Goal: Task Accomplishment & Management: Manage account settings

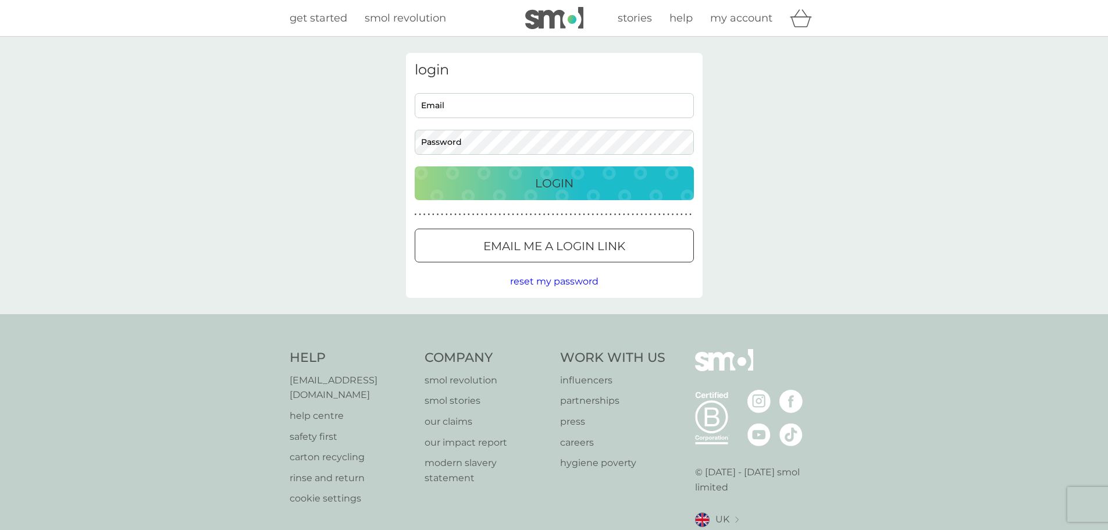
click at [540, 236] on button "Email me a login link" at bounding box center [554, 246] width 279 height 34
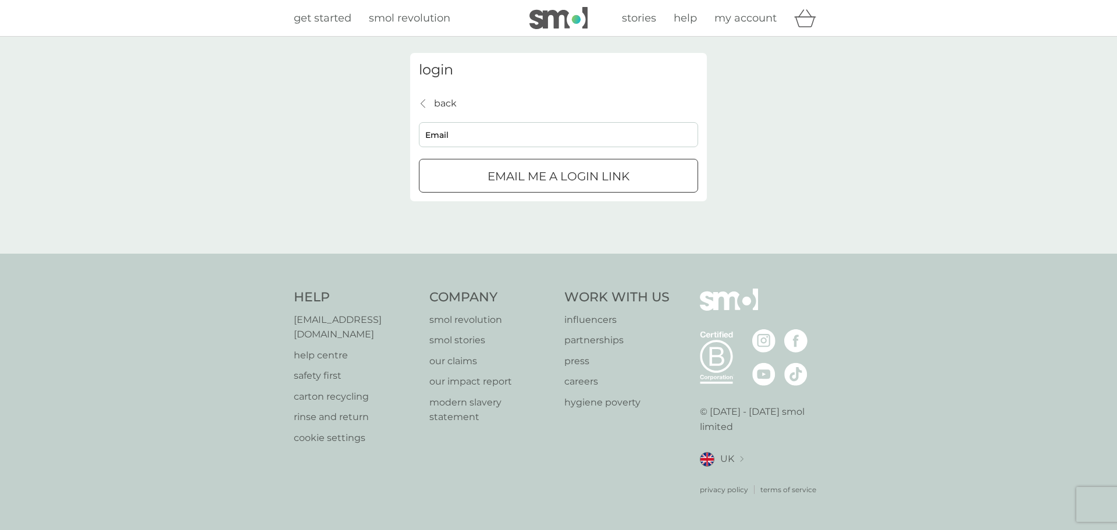
click at [503, 140] on input "Email" at bounding box center [558, 134] width 279 height 25
type input "[EMAIL_ADDRESS][DOMAIN_NAME]"
click at [533, 176] on p "Email me a login link" at bounding box center [558, 176] width 142 height 19
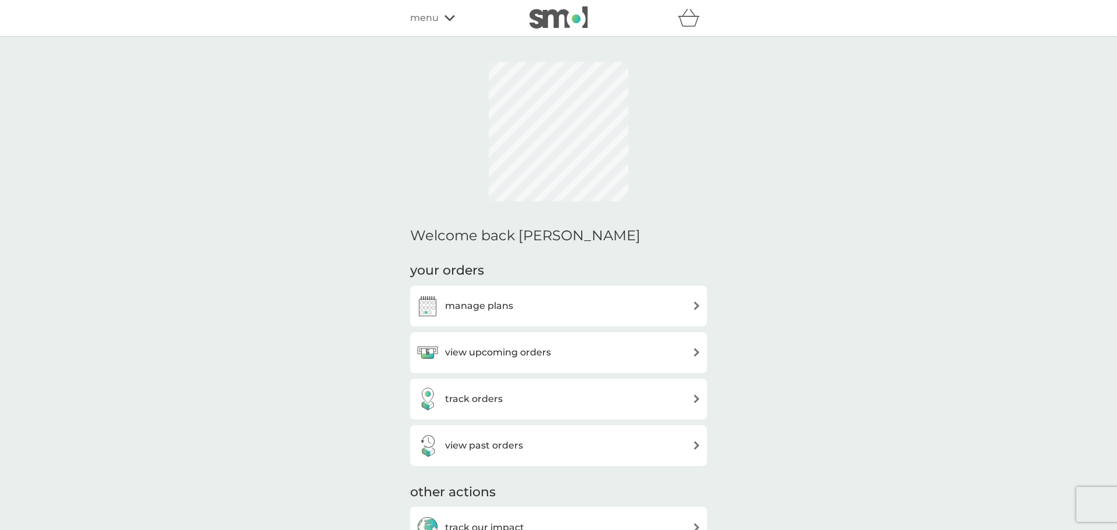
click at [604, 302] on div "manage plans" at bounding box center [558, 305] width 285 height 23
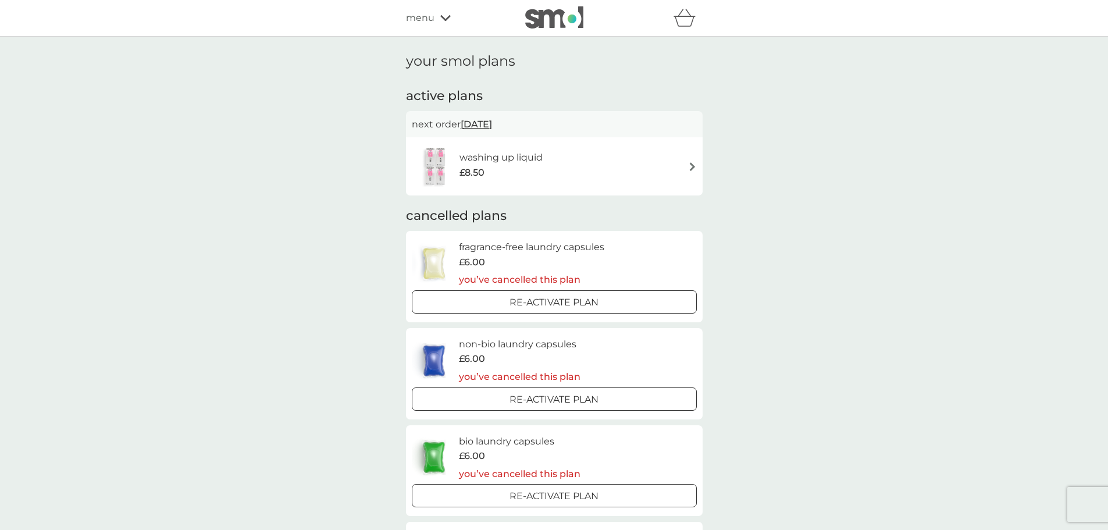
click at [599, 180] on div "washing up liquid £8.50" at bounding box center [554, 166] width 285 height 41
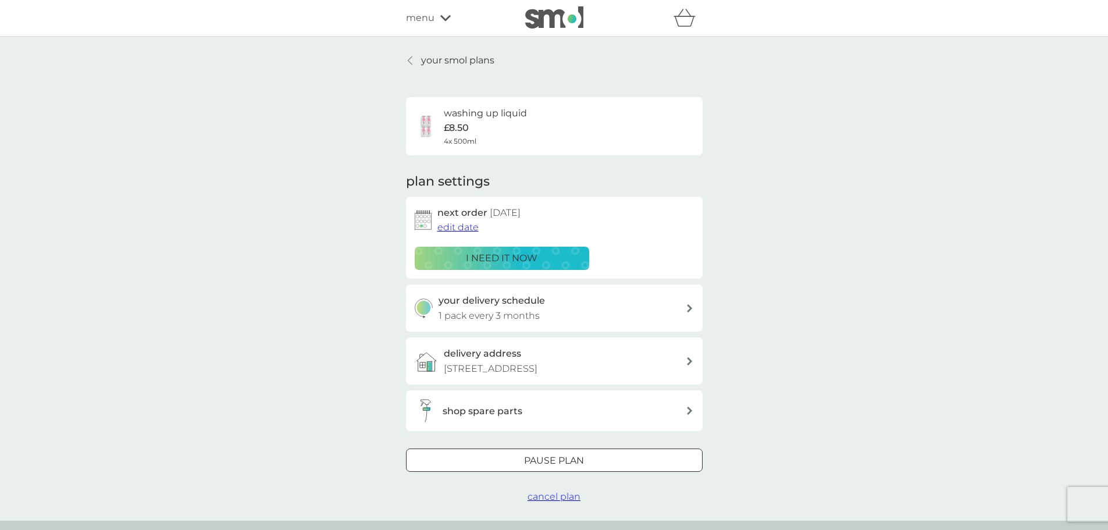
click at [567, 495] on span "cancel plan" at bounding box center [554, 496] width 53 height 11
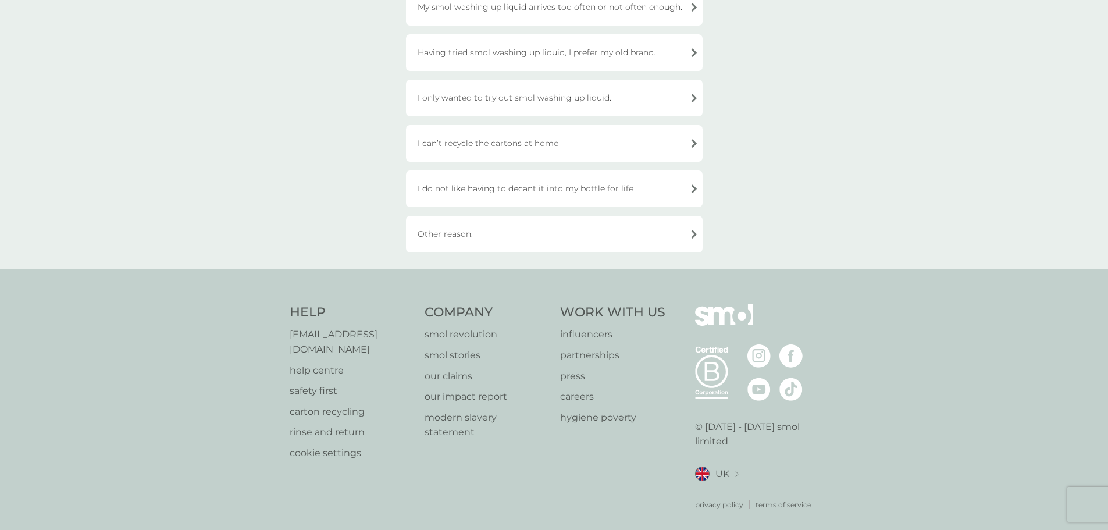
click at [504, 239] on div "Other reason." at bounding box center [554, 234] width 297 height 37
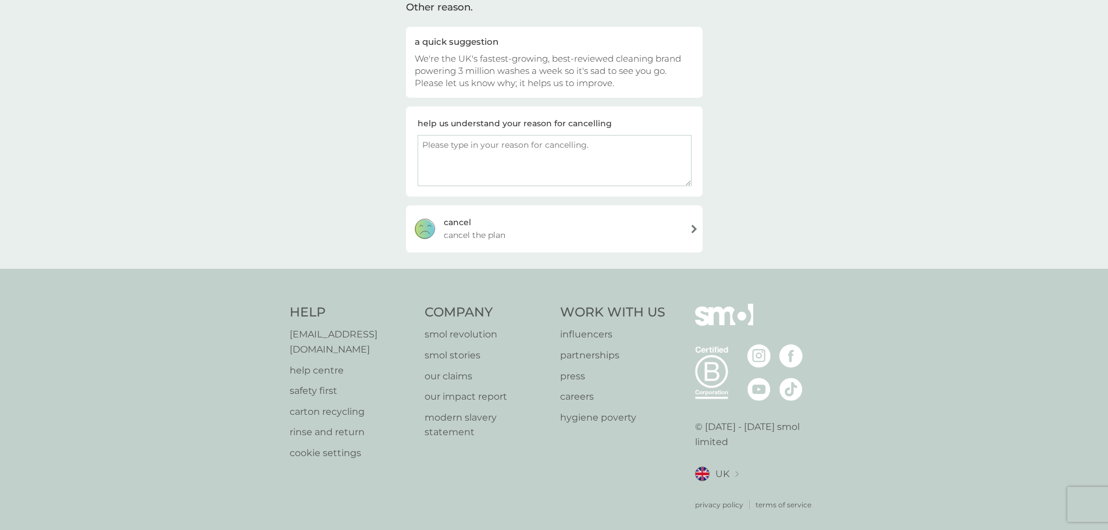
click at [576, 220] on div "cancel cancel the plan" at bounding box center [554, 228] width 297 height 47
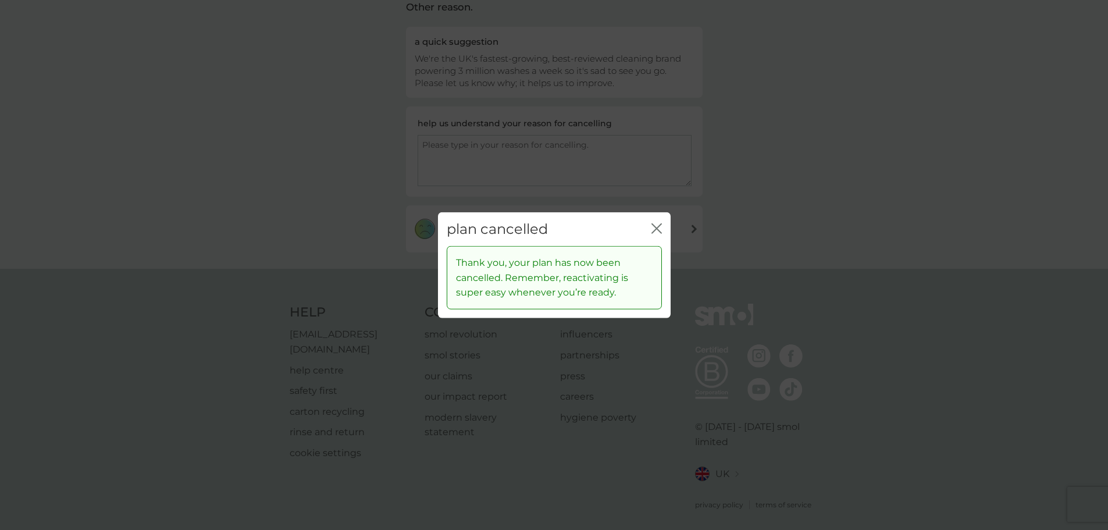
click at [642, 229] on div "plan cancelled close" at bounding box center [554, 229] width 233 height 34
click at [660, 225] on icon "close" at bounding box center [659, 227] width 5 height 9
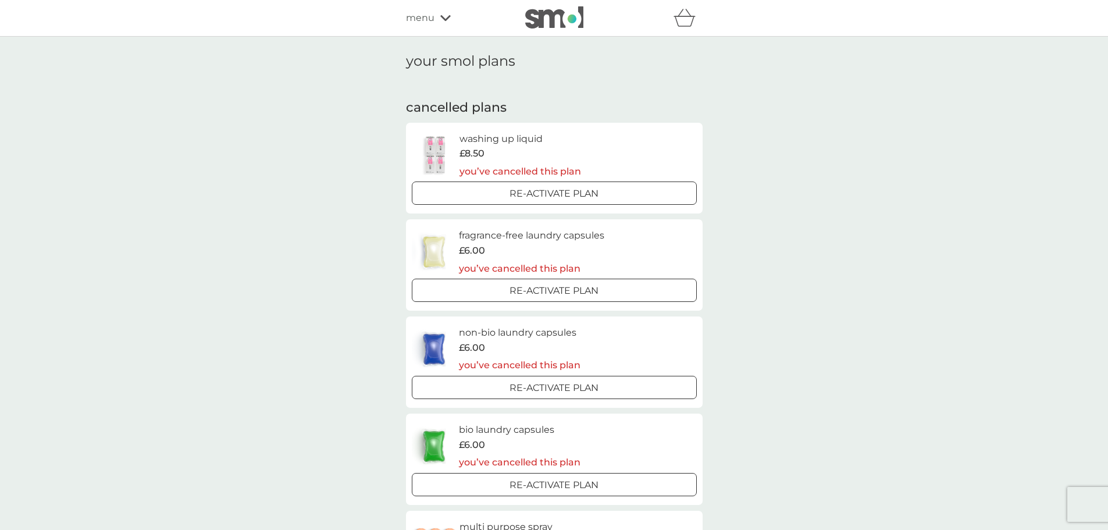
click at [427, 12] on span "menu" at bounding box center [420, 17] width 29 height 15
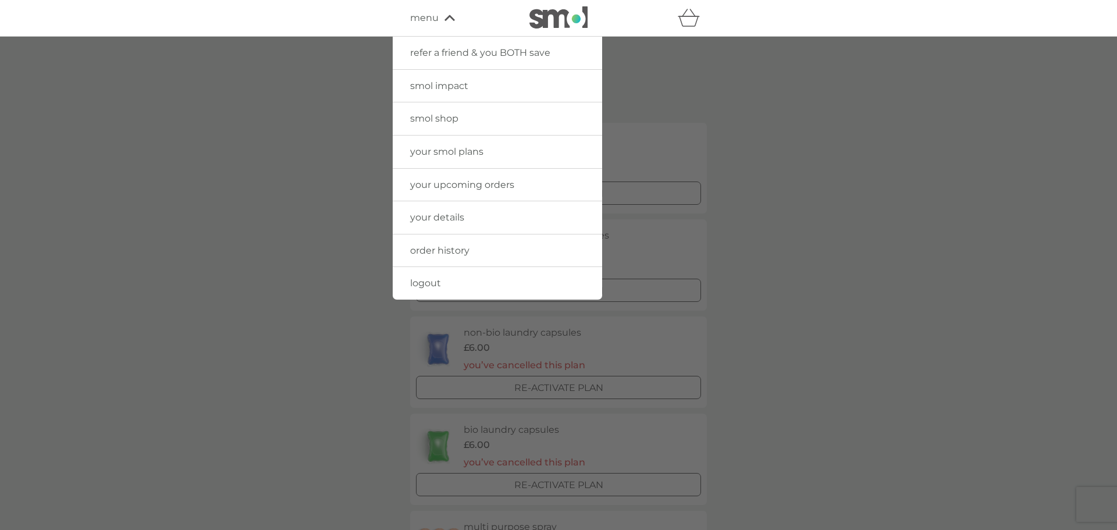
drag, startPoint x: 451, startPoint y: 117, endPoint x: 917, endPoint y: 172, distance: 469.7
click at [451, 117] on span "smol shop" at bounding box center [434, 118] width 48 height 11
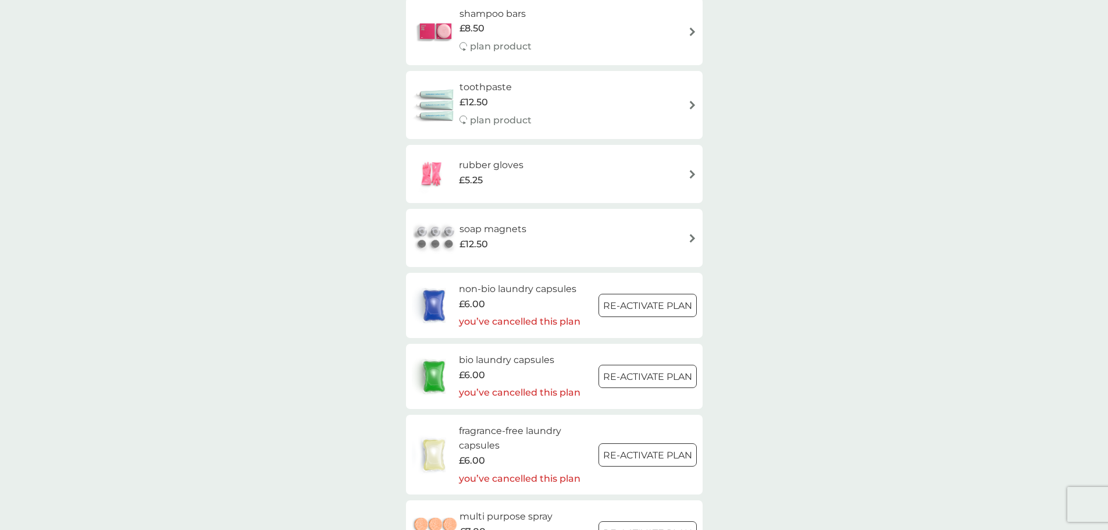
scroll to position [1396, 0]
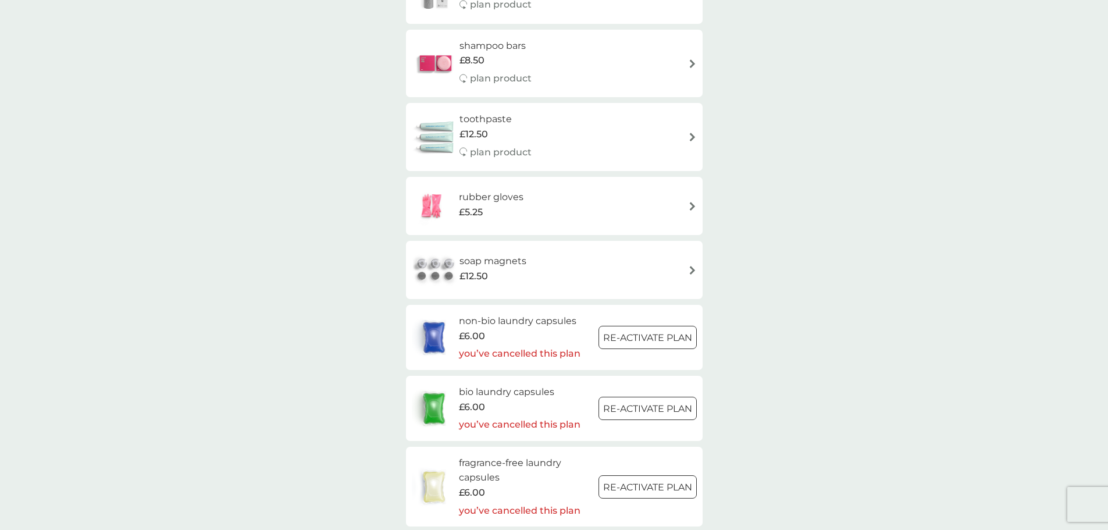
click at [569, 273] on div "soap magnets £12.50" at bounding box center [554, 270] width 285 height 41
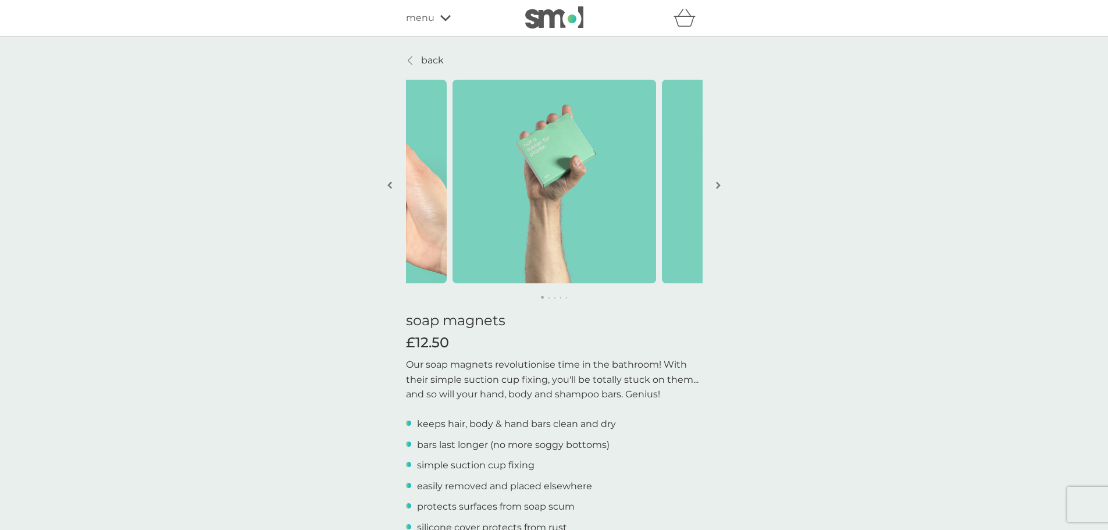
click at [718, 187] on img "button" at bounding box center [718, 185] width 5 height 9
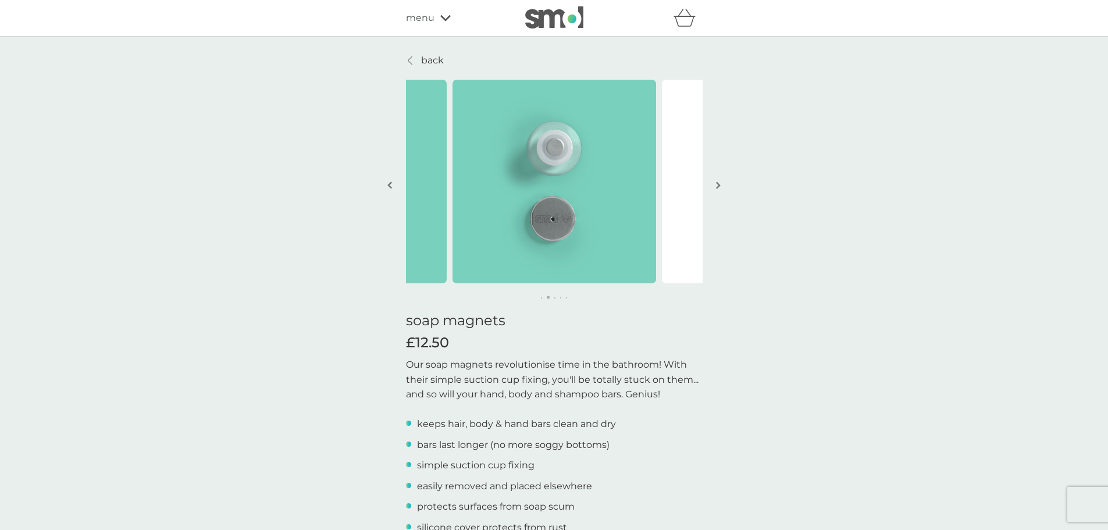
click at [718, 187] on img "button" at bounding box center [718, 185] width 5 height 9
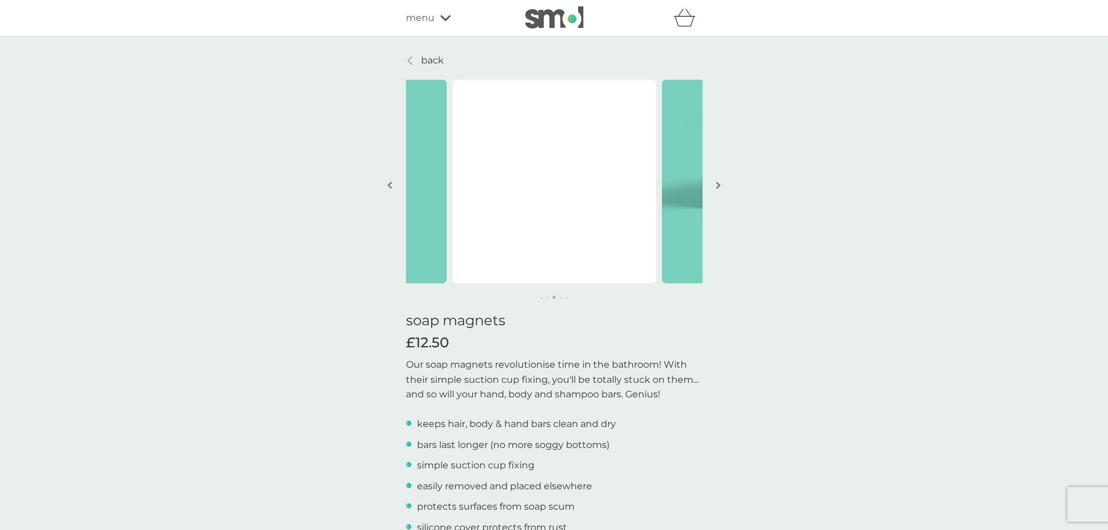
click at [718, 187] on img "button" at bounding box center [718, 185] width 5 height 9
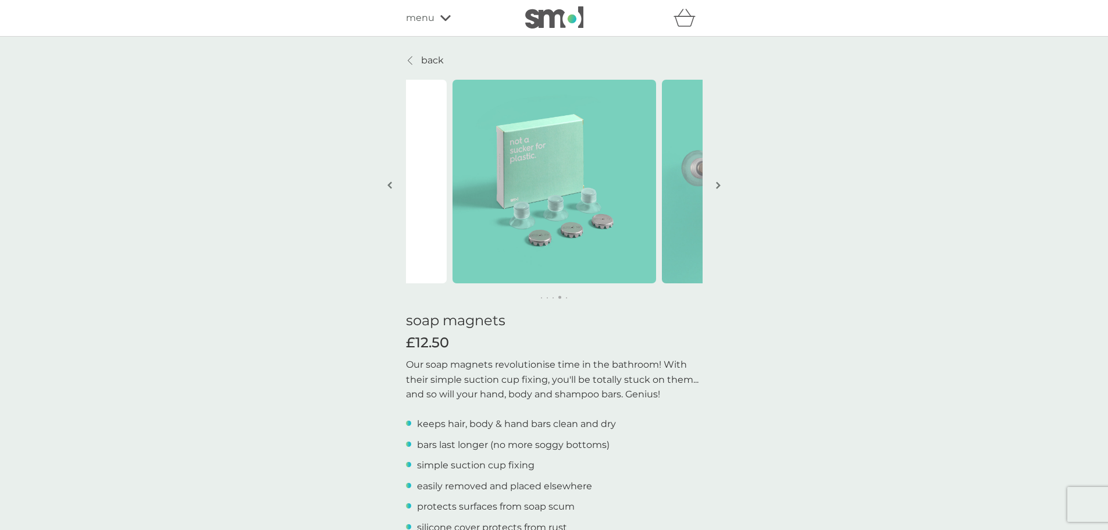
click at [718, 187] on img "button" at bounding box center [718, 185] width 5 height 9
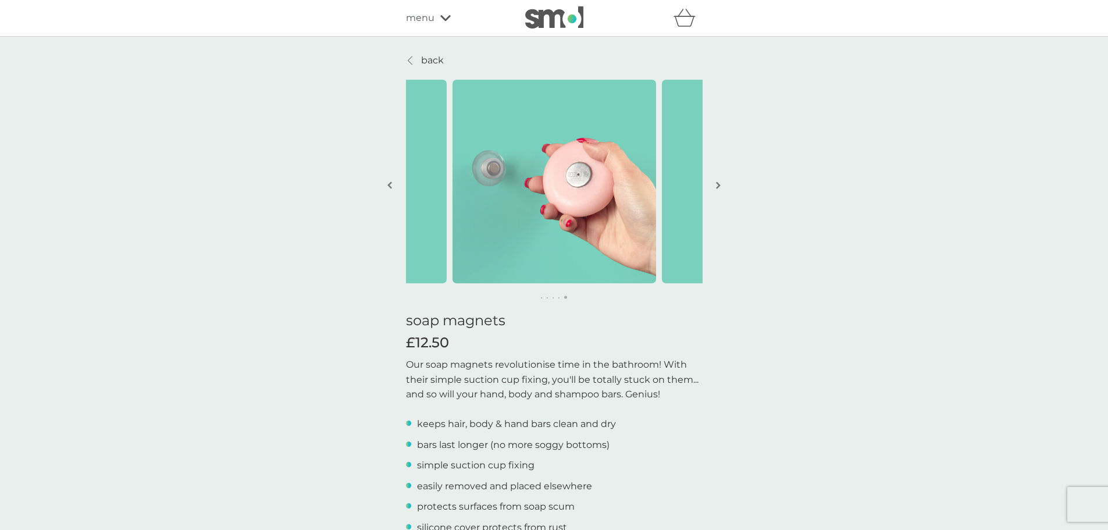
click at [718, 187] on img "button" at bounding box center [718, 185] width 5 height 9
